Goal: Find contact information: Find contact information

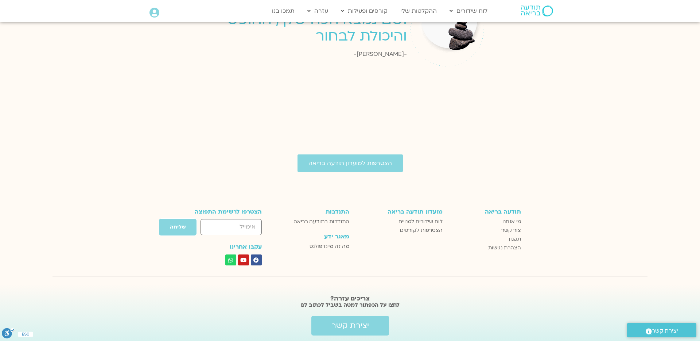
scroll to position [1152, 0]
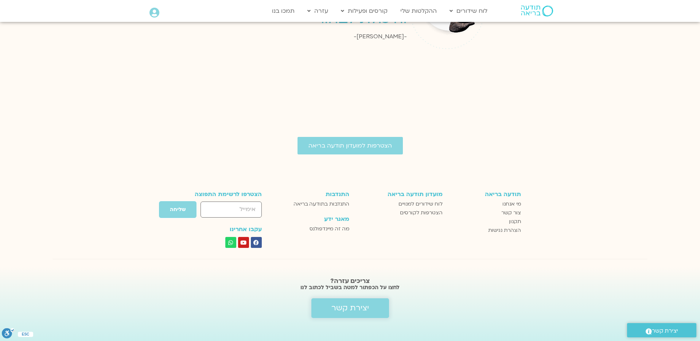
click at [357, 303] on span "יצירת קשר" at bounding box center [350, 307] width 38 height 9
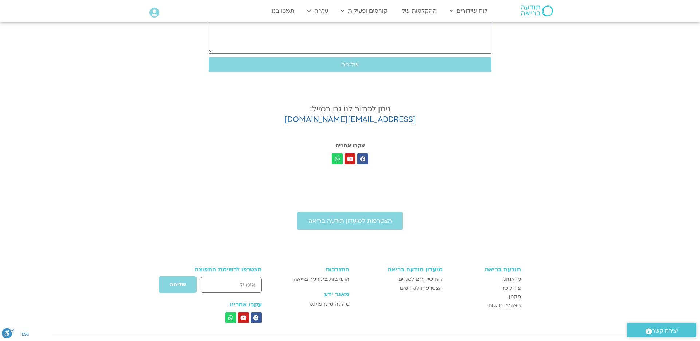
scroll to position [182, 0]
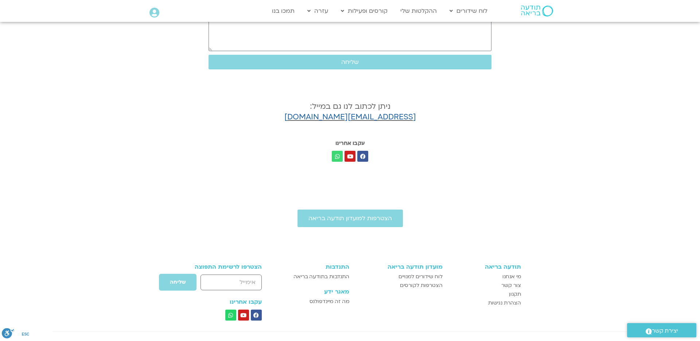
click at [336, 158] on icon at bounding box center [337, 155] width 5 height 5
